Goal: Transaction & Acquisition: Subscribe to service/newsletter

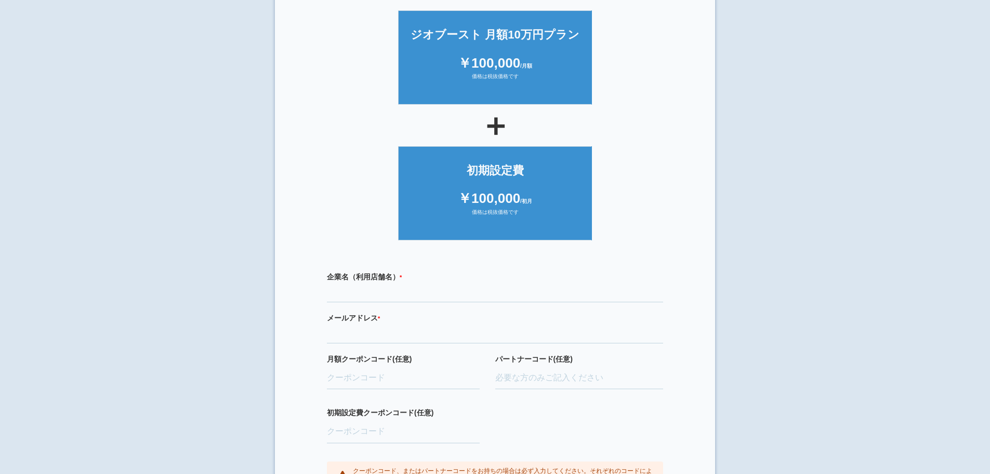
scroll to position [155, 0]
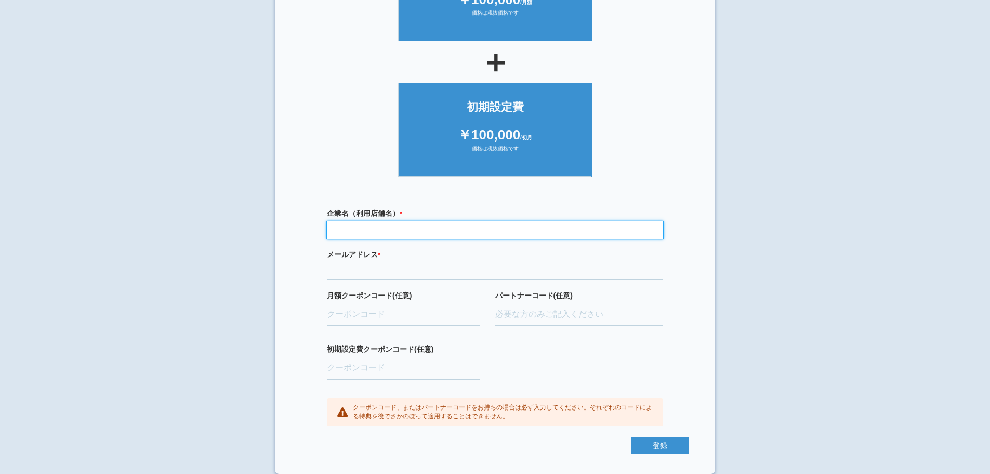
click at [406, 226] on input "text" at bounding box center [495, 230] width 336 height 18
click at [388, 225] on input "text" at bounding box center [495, 230] width 336 height 18
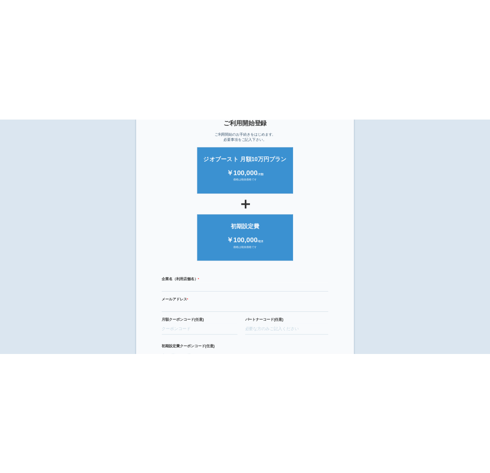
scroll to position [104, 0]
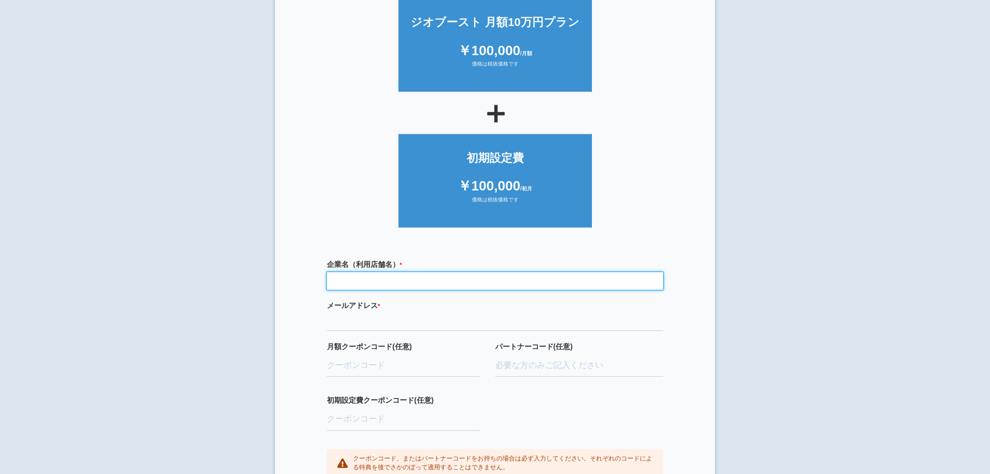
click at [379, 283] on input "text" at bounding box center [495, 281] width 336 height 18
type input "いい部屋ネット玉名店"
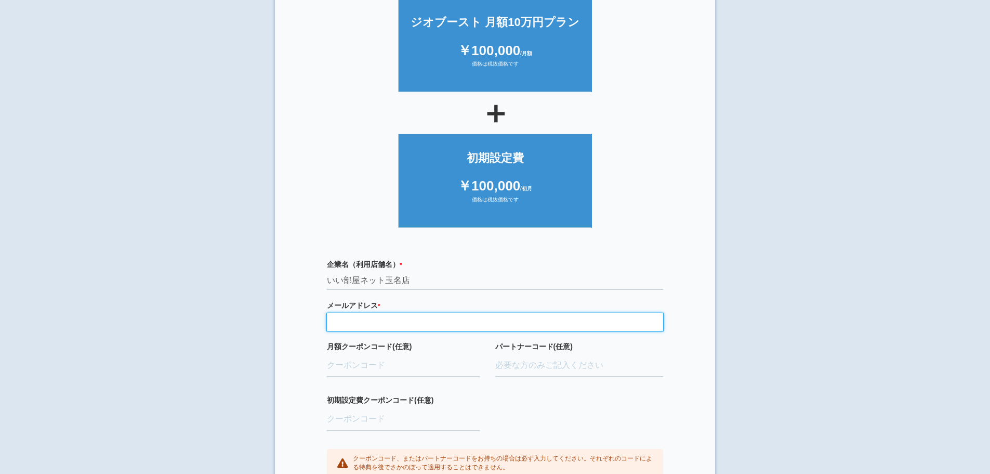
click at [397, 324] on input "email" at bounding box center [495, 322] width 336 height 18
drag, startPoint x: 366, startPoint y: 322, endPoint x: 281, endPoint y: 318, distance: 85.4
click at [281, 318] on section "× ご利用開始登録 ご利用開始のお手続きをはじめます。 必要事項をご記入下さい。 ジオブースト 月額10万円プラン ￥100,000 /月額 価格は税抜価格で…" at bounding box center [495, 215] width 440 height 618
type input "tintai@earthgroup.jp"
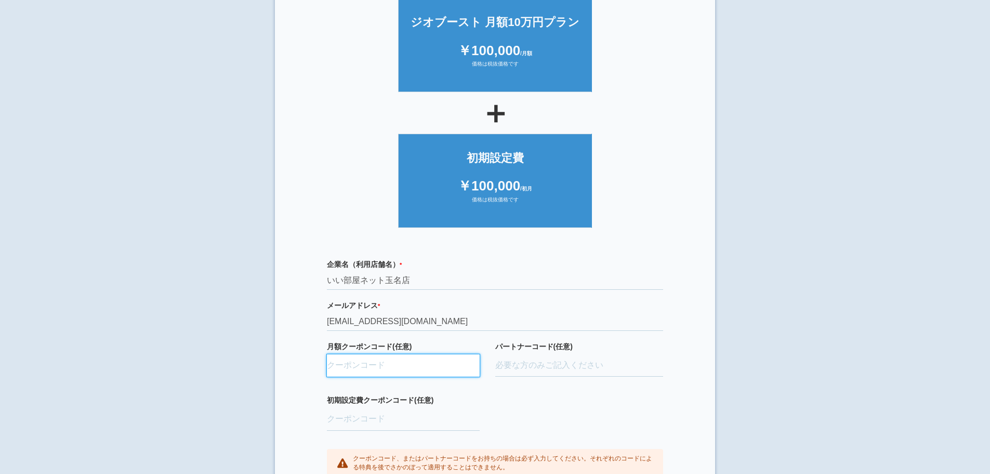
click at [398, 368] on input "月額クーポンコード(任意)" at bounding box center [403, 365] width 153 height 23
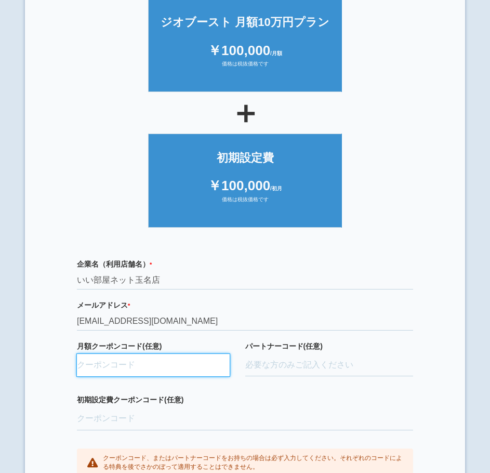
click at [130, 377] on input "月額クーポンコード(任意)" at bounding box center [153, 365] width 153 height 23
paste input "ifENW5rd"
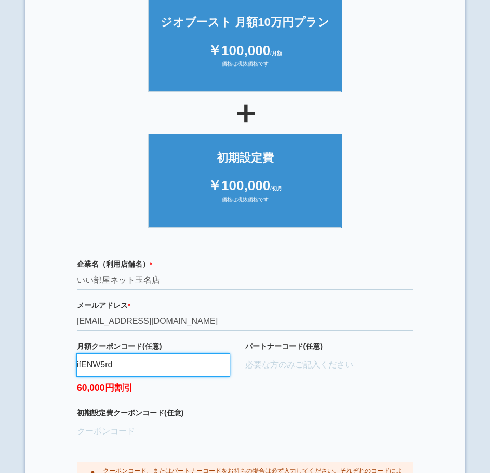
type input "ifENW5rd"
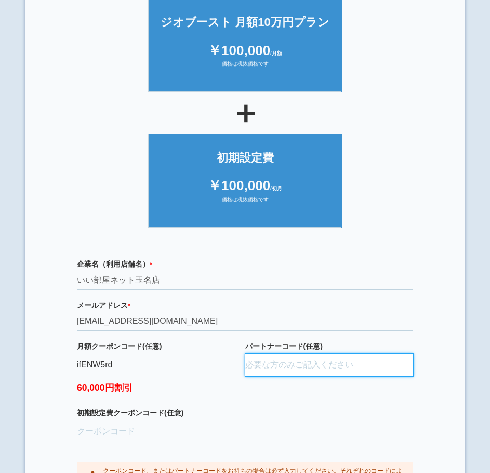
click at [265, 377] on input "パートナーコード(任意)" at bounding box center [329, 365] width 168 height 23
paste input "D24036"
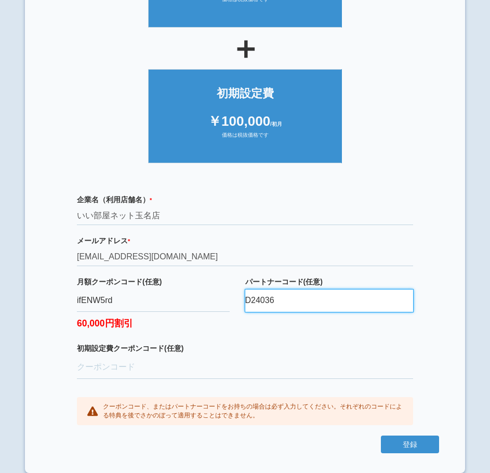
scroll to position [184, 0]
type input "D24036"
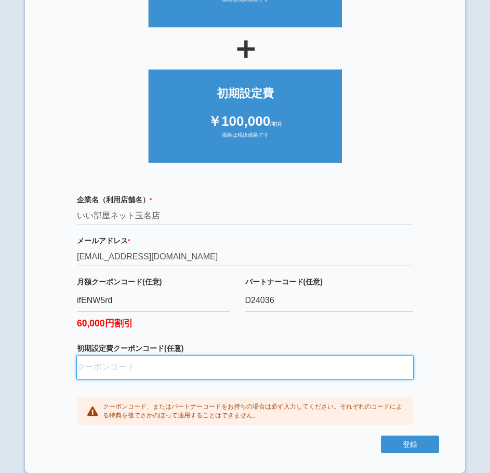
click at [128, 367] on input "初期設定費クーポンコード(任意)" at bounding box center [245, 367] width 336 height 23
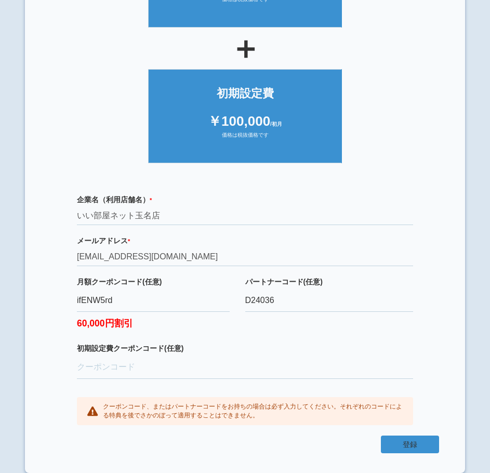
click at [411, 443] on button "登録" at bounding box center [410, 445] width 58 height 18
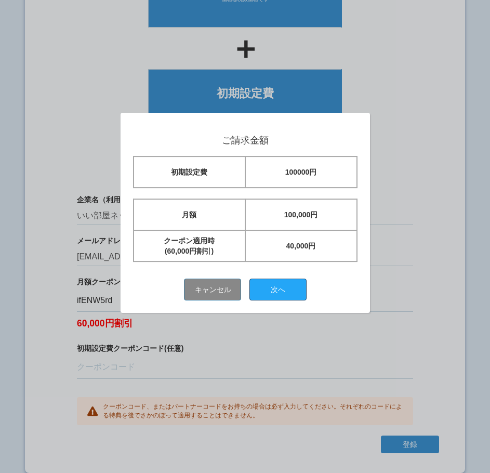
click at [284, 286] on button "次へ" at bounding box center [278, 290] width 57 height 22
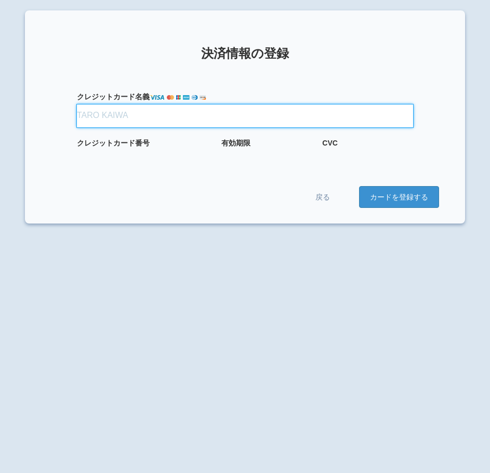
click at [135, 110] on input "クレジット カード名義" at bounding box center [245, 115] width 336 height 23
type input "[CREDIT_CARD_NUMBER]"
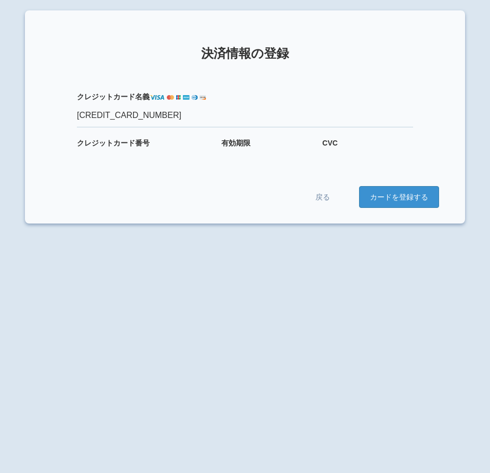
click at [154, 149] on div "クレジット カード番号" at bounding box center [144, 149] width 135 height 22
click at [239, 150] on div "有効期限" at bounding box center [266, 149] width 91 height 22
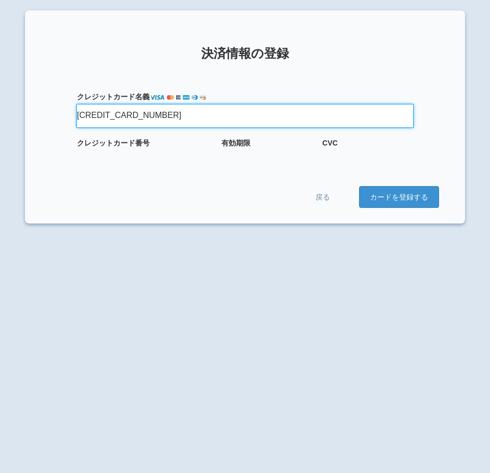
drag, startPoint x: 169, startPoint y: 117, endPoint x: 69, endPoint y: 124, distance: 100.6
click at [69, 124] on div "クレジット カード名義 3541043956482053" at bounding box center [245, 114] width 388 height 46
click at [105, 116] on input "クレジット カード名義" at bounding box center [245, 115] width 336 height 23
click at [123, 119] on input "I" at bounding box center [245, 115] width 336 height 23
click at [84, 113] on input "IISAMU YASUHARA" at bounding box center [245, 115] width 336 height 23
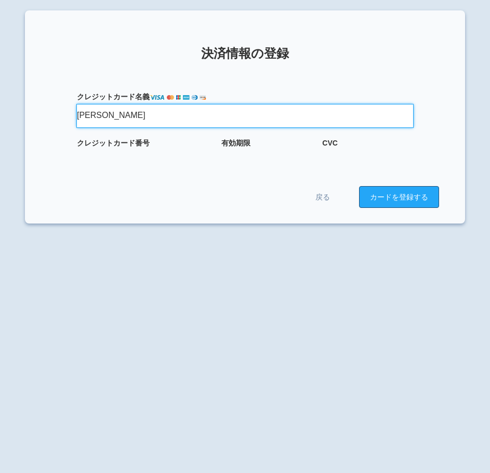
type input "ISAMU YASUHARA"
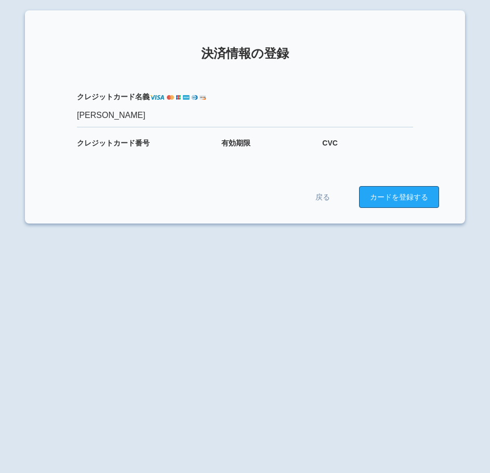
click at [423, 199] on button "カードを登録する" at bounding box center [399, 197] width 80 height 22
click at [397, 192] on button "カードを登録する" at bounding box center [399, 197] width 80 height 22
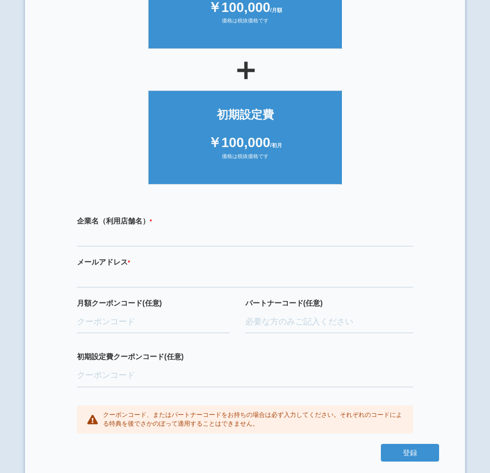
scroll to position [156, 0]
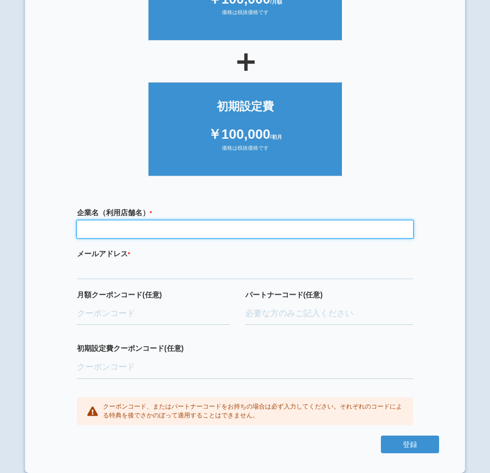
click at [112, 238] on input "text" at bounding box center [245, 229] width 336 height 18
type input "i"
type input "いい部屋ネット熊本北店"
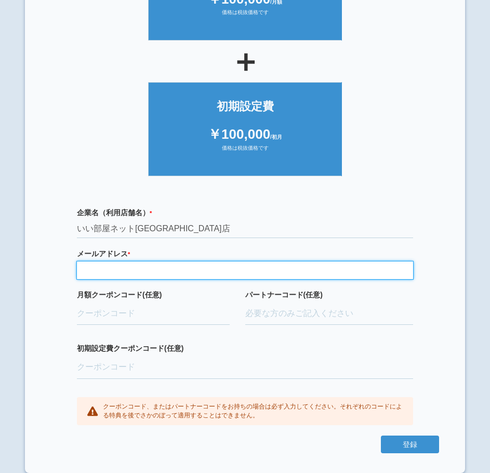
click at [114, 279] on input "email" at bounding box center [245, 271] width 336 height 18
type input "iiheya-info@earthgroup.jp"
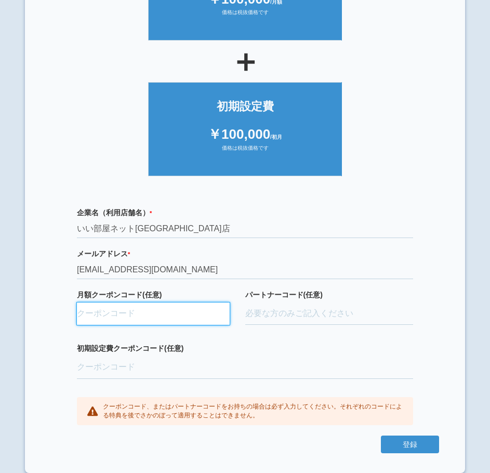
click at [122, 325] on input "月額クーポンコード(任意)" at bounding box center [153, 314] width 153 height 23
click at [110, 325] on input "月額クーポンコード(任意)" at bounding box center [153, 314] width 153 height 23
paste input "ifENW5rd"
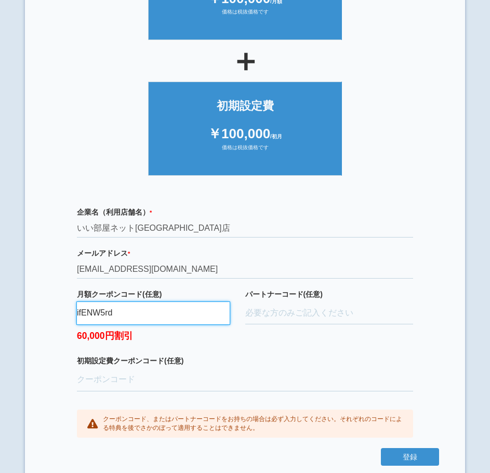
type input "ifENW5rd"
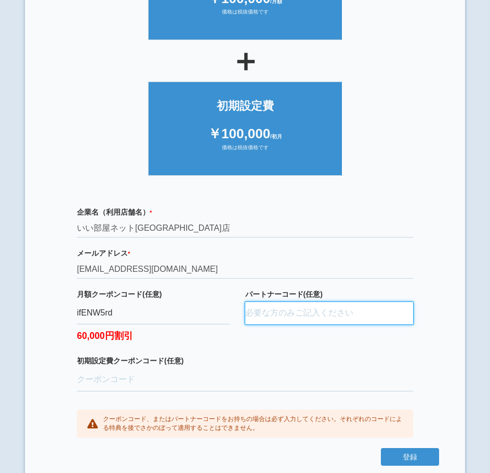
click at [304, 325] on input "パートナーコード(任意)" at bounding box center [329, 313] width 168 height 23
paste input "D24036"
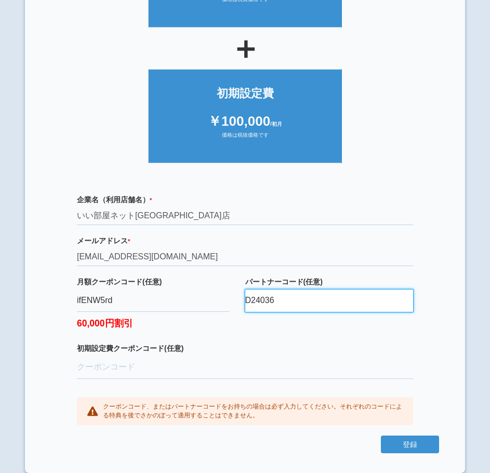
scroll to position [184, 0]
type input "D24036"
click at [415, 451] on button "登録" at bounding box center [410, 445] width 58 height 18
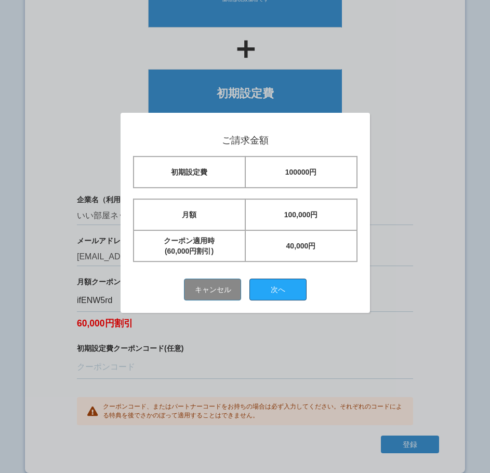
click at [299, 281] on button "次へ" at bounding box center [278, 290] width 57 height 22
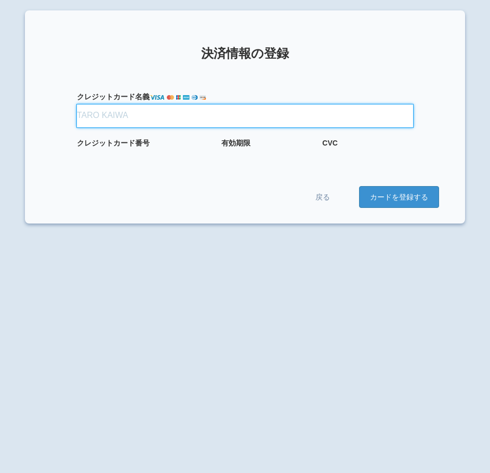
click at [99, 117] on input "クレジット カード名義" at bounding box center [245, 115] width 336 height 23
type input "ISAMU YASUHAR"
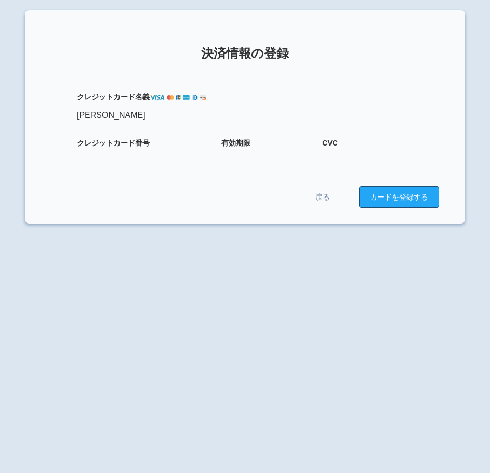
click at [374, 199] on button "カードを登録する" at bounding box center [399, 197] width 80 height 22
